Goal: Check status: Verify the current state of an ongoing process or item

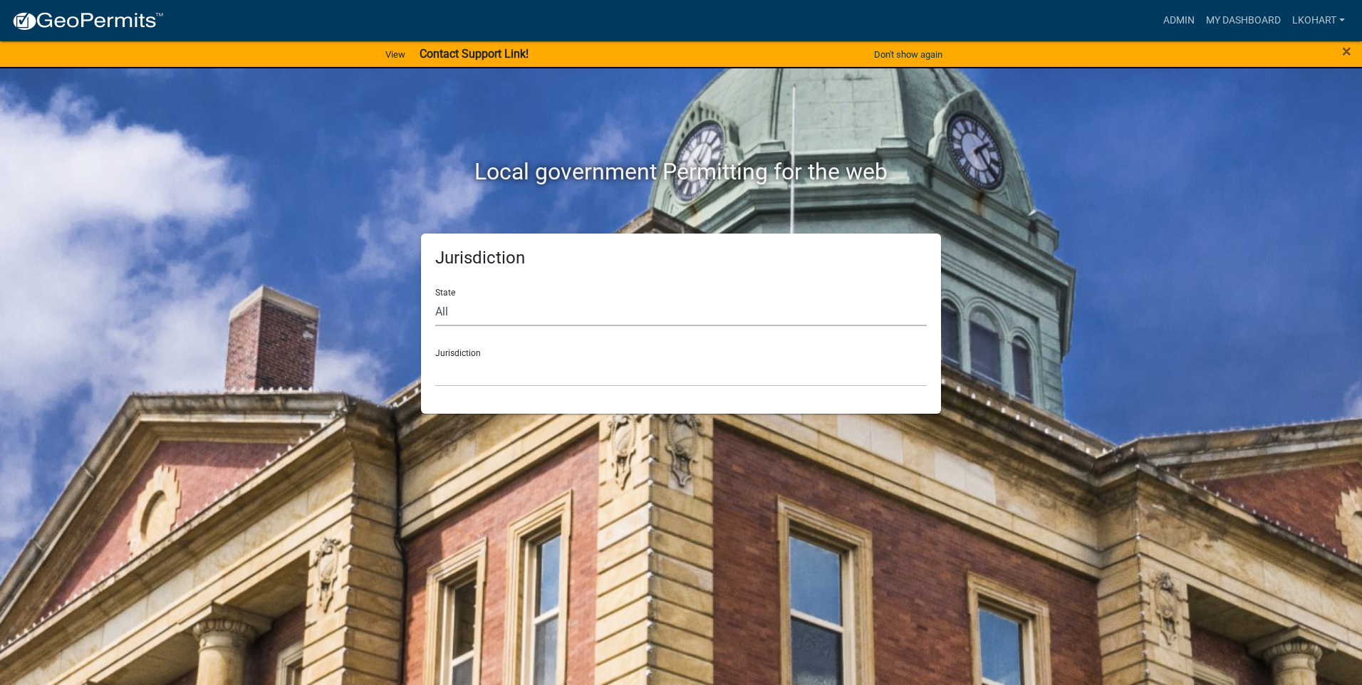
click at [481, 310] on select "All [US_STATE] [US_STATE] [US_STATE] [US_STATE] [US_STATE] [US_STATE] [US_STATE…" at bounding box center [681, 311] width 492 height 29
select select "[US_STATE]"
click at [435, 297] on select "All [US_STATE] [US_STATE] [US_STATE] [US_STATE] [US_STATE] [US_STATE] [US_STATE…" at bounding box center [681, 311] width 492 height 29
click at [464, 376] on select "[GEOGRAPHIC_DATA], [US_STATE] [GEOGRAPHIC_DATA], [US_STATE] [GEOGRAPHIC_DATA], …" at bounding box center [681, 372] width 492 height 29
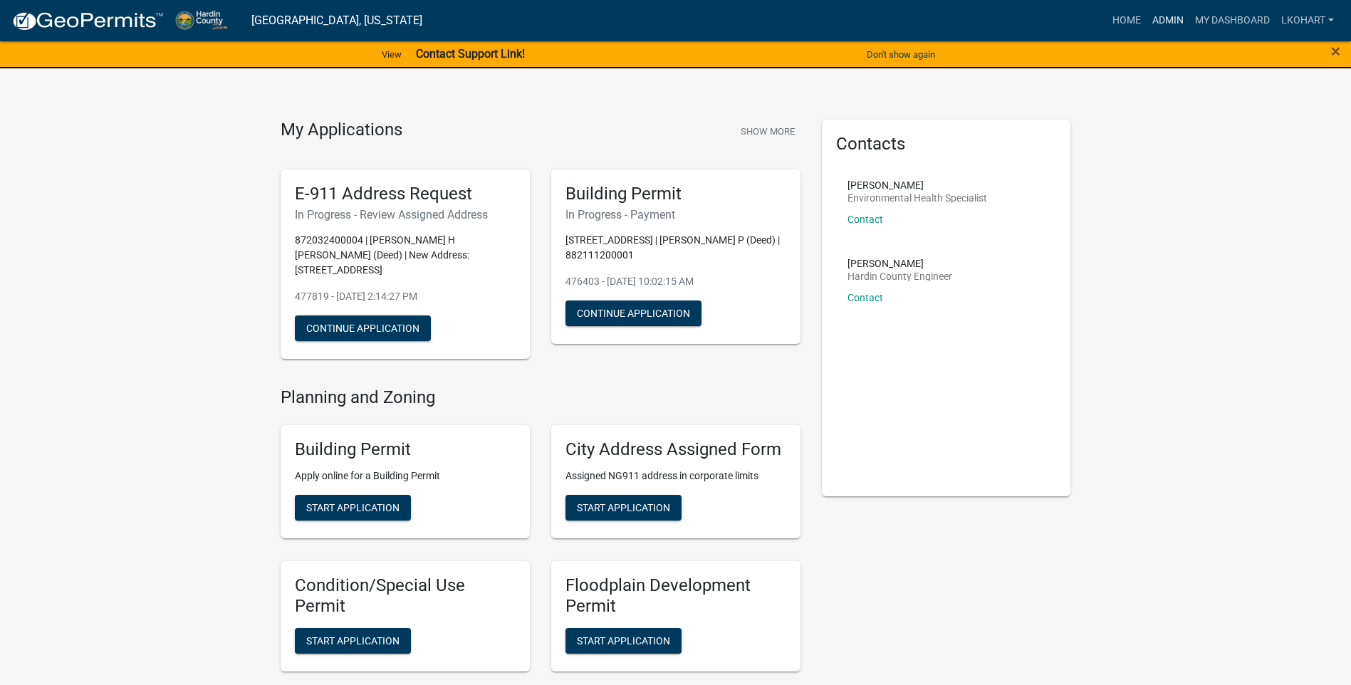
click at [1174, 20] on link "Admin" at bounding box center [1168, 20] width 43 height 27
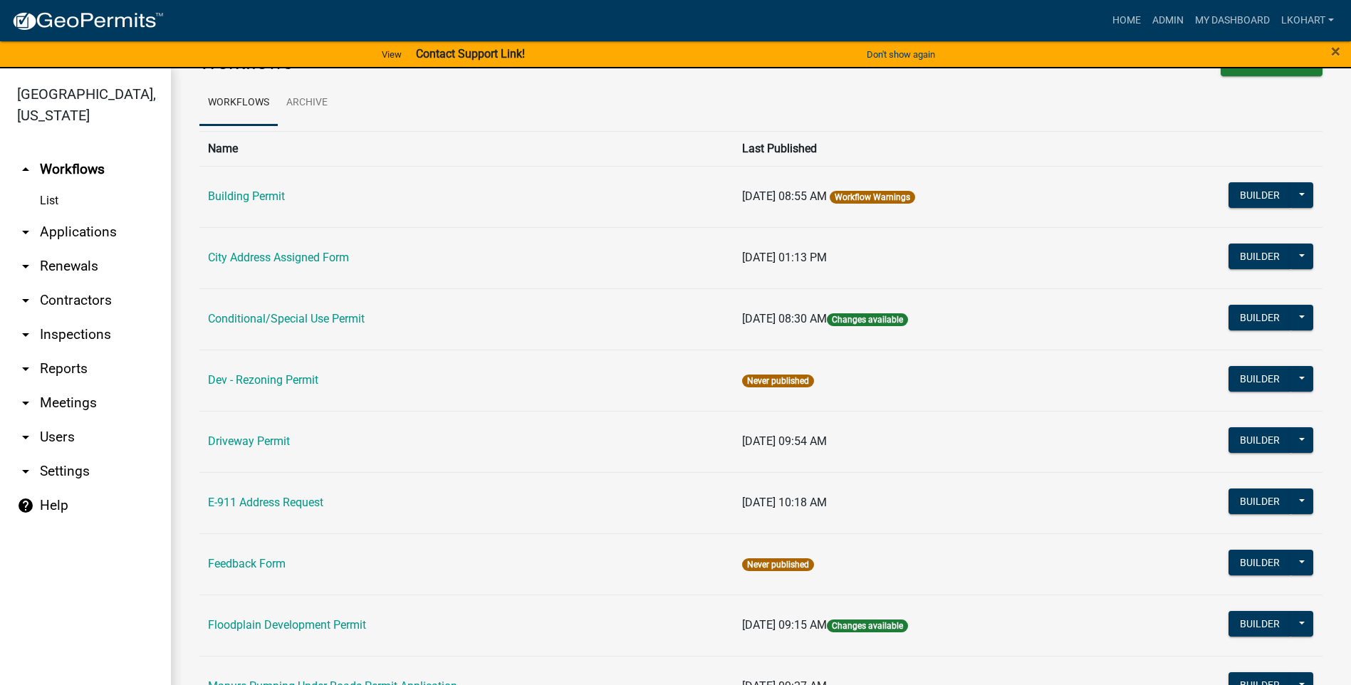
scroll to position [71, 0]
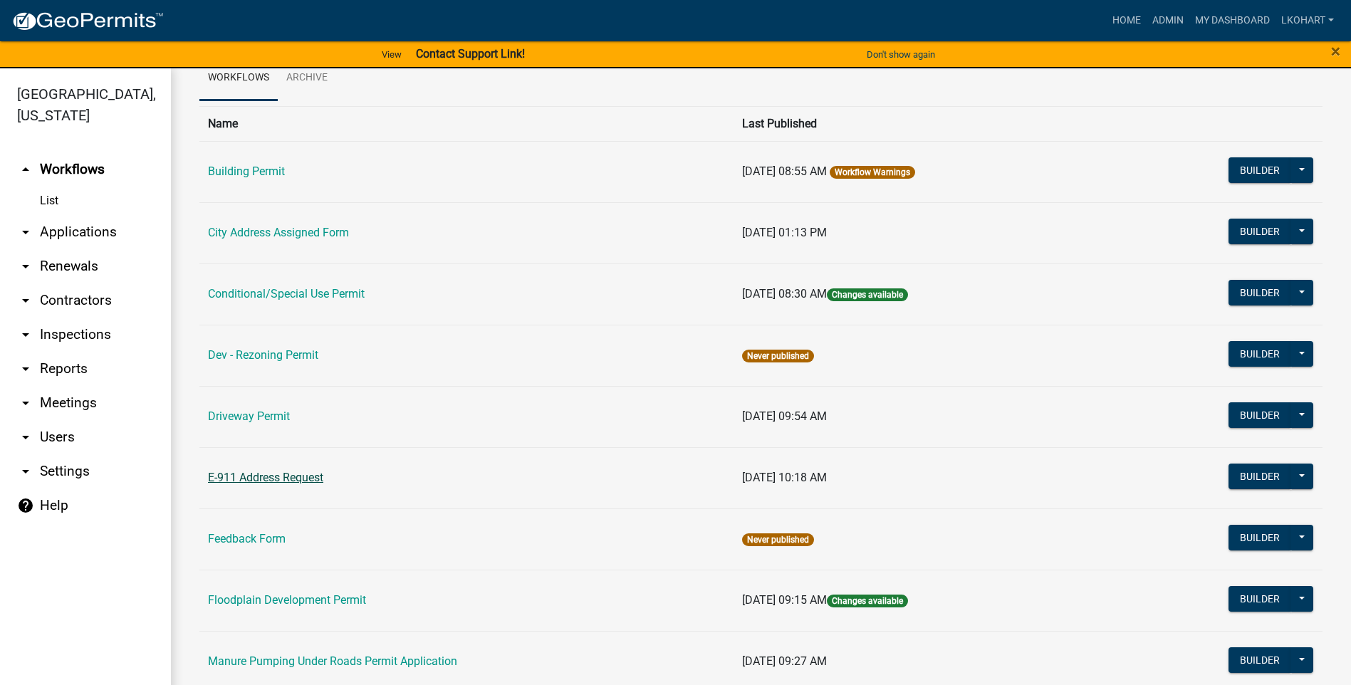
click at [254, 474] on link "E-911 Address Request" at bounding box center [265, 478] width 115 height 14
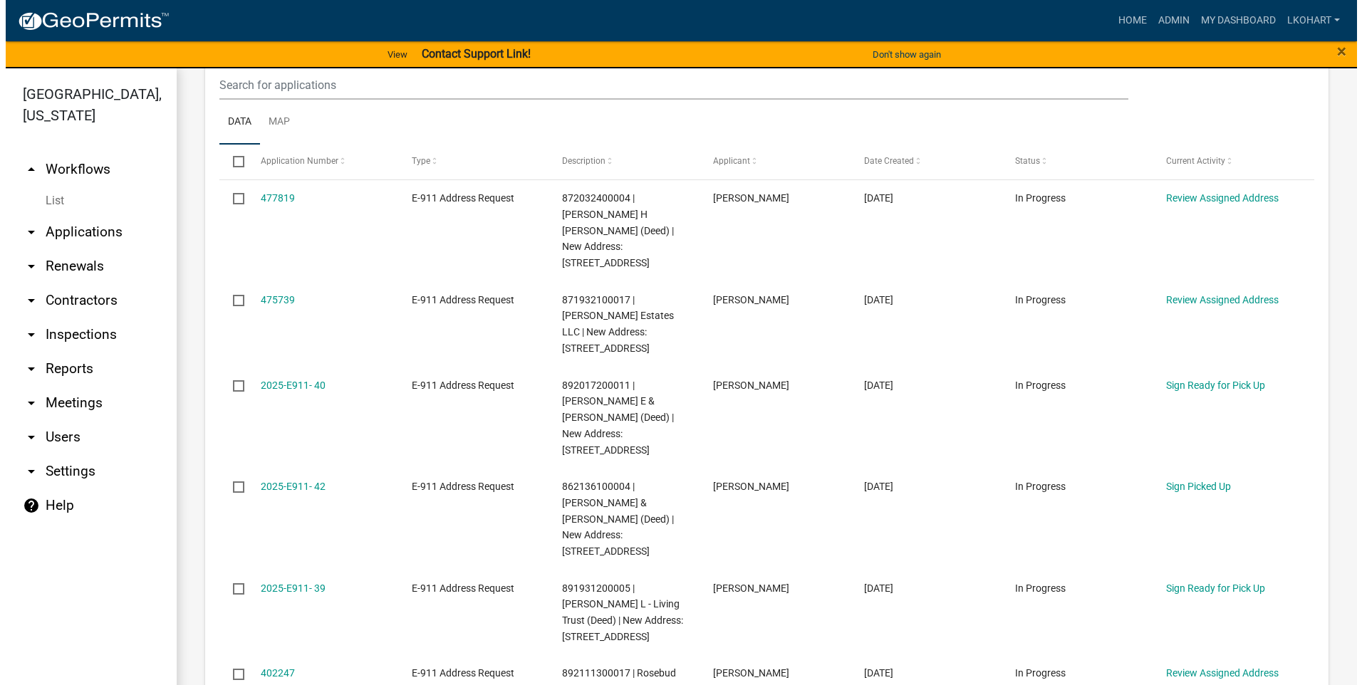
scroll to position [356, 0]
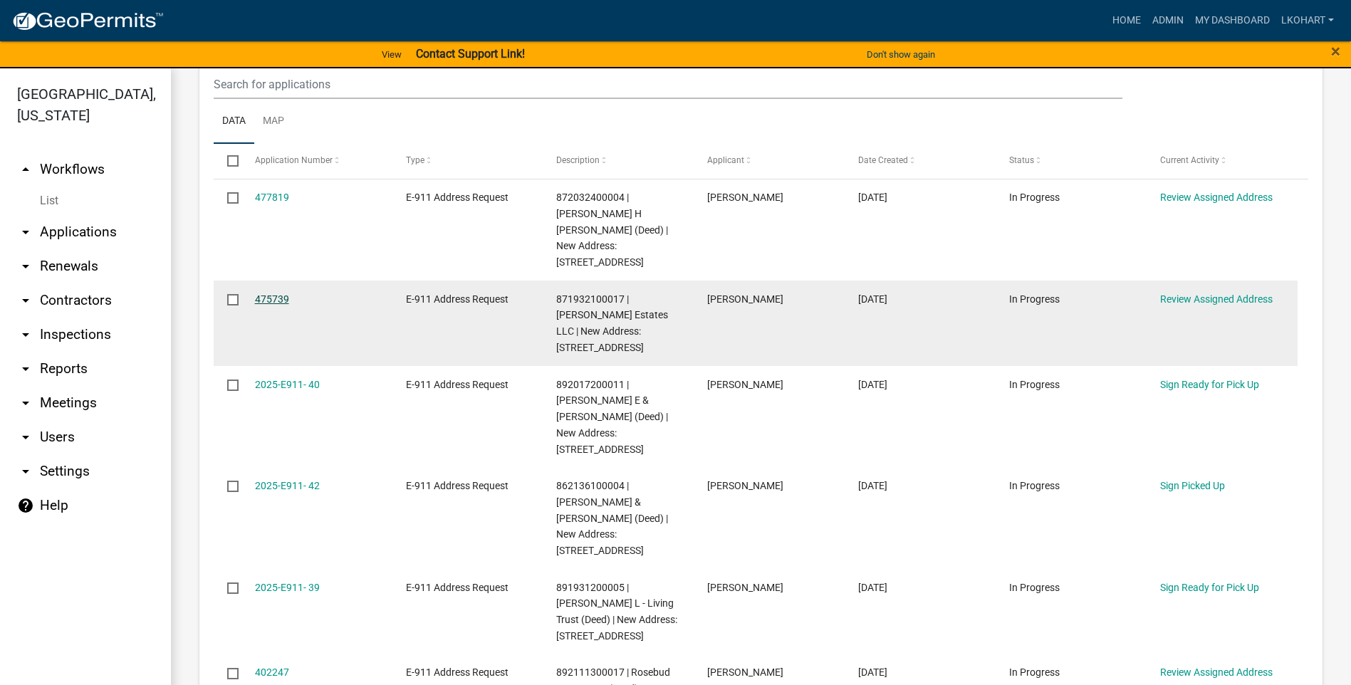
click at [269, 294] on link "475739" at bounding box center [272, 299] width 34 height 11
